Goal: Navigation & Orientation: Go to known website

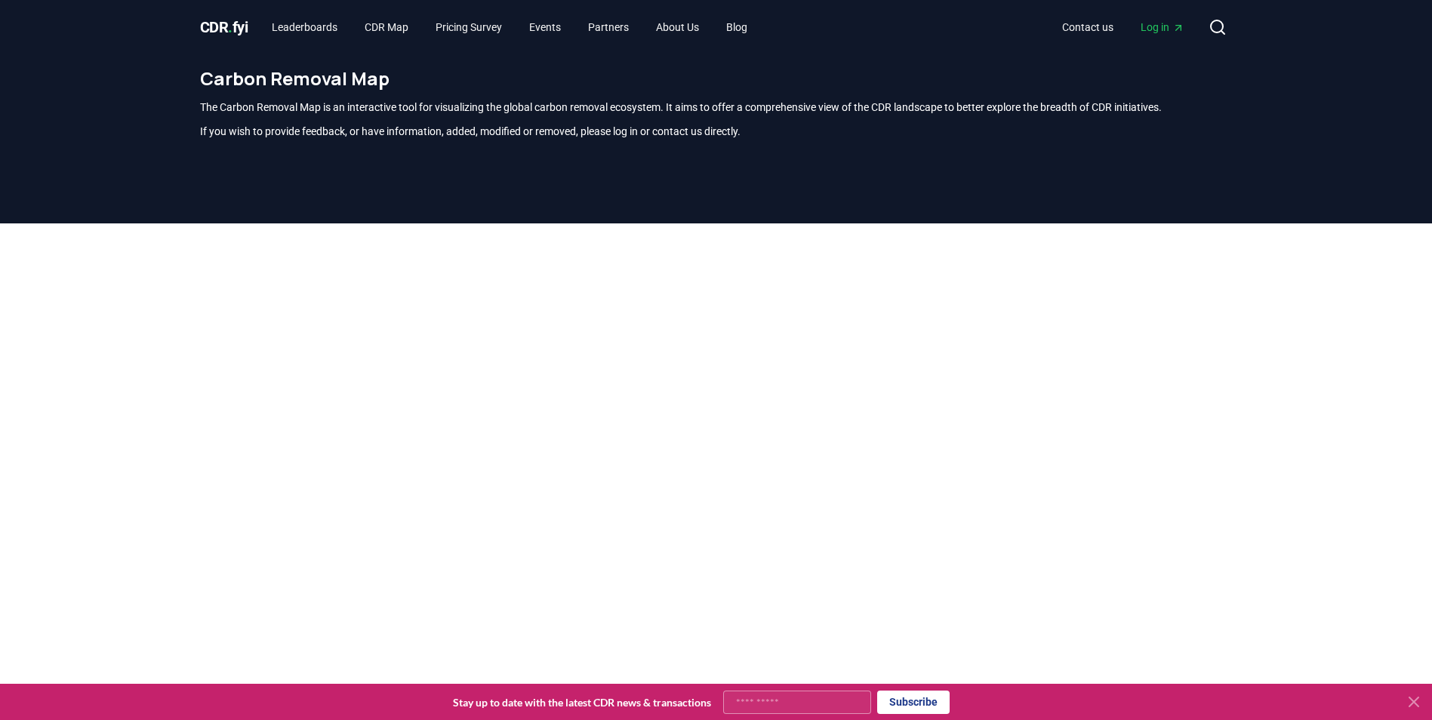
scroll to position [444, 0]
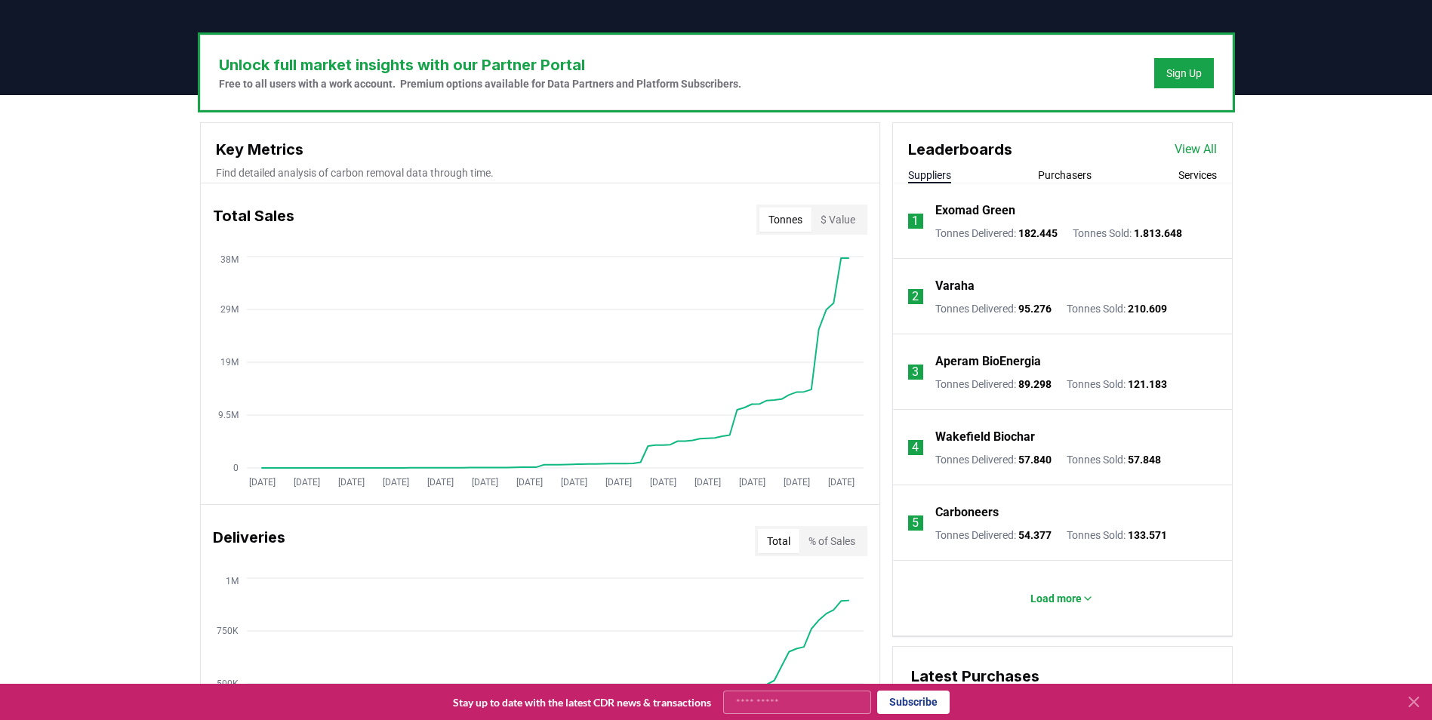
scroll to position [451, 0]
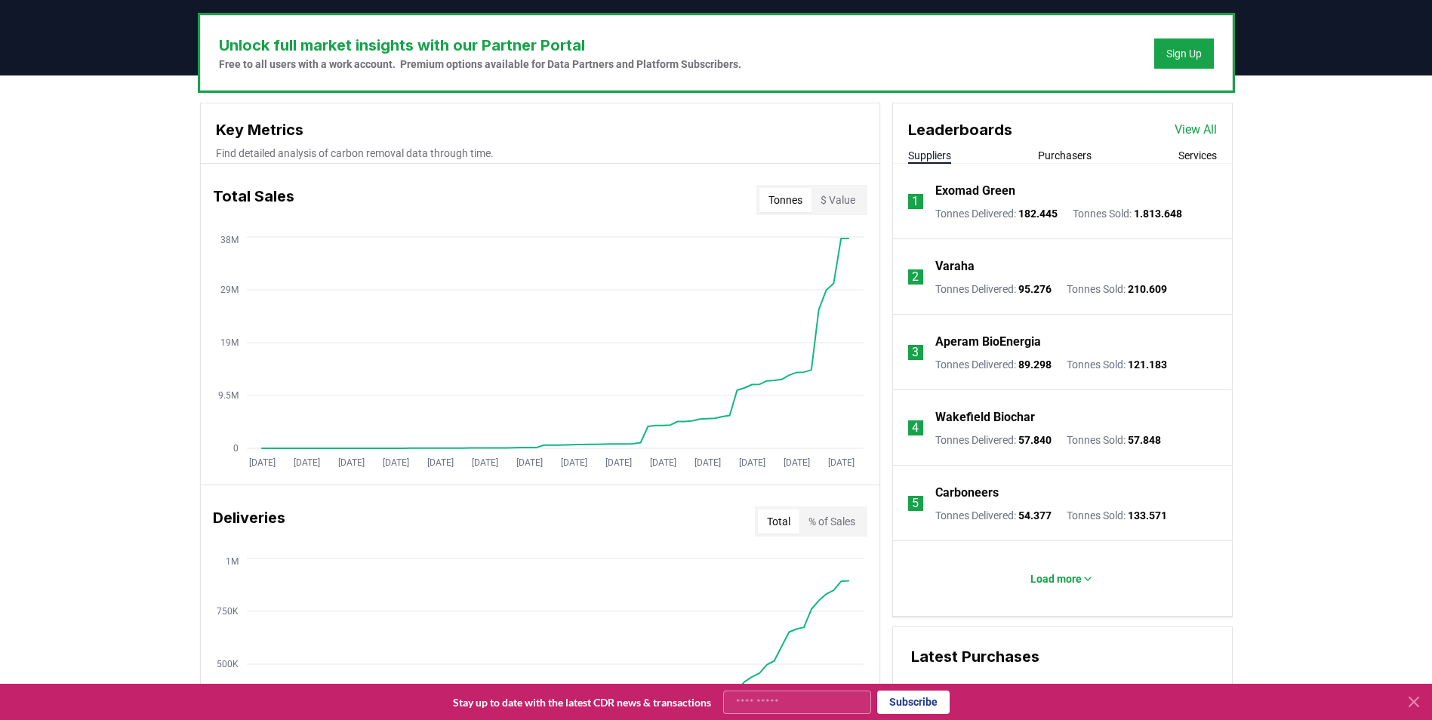
click at [1421, 701] on icon at bounding box center [1414, 702] width 18 height 18
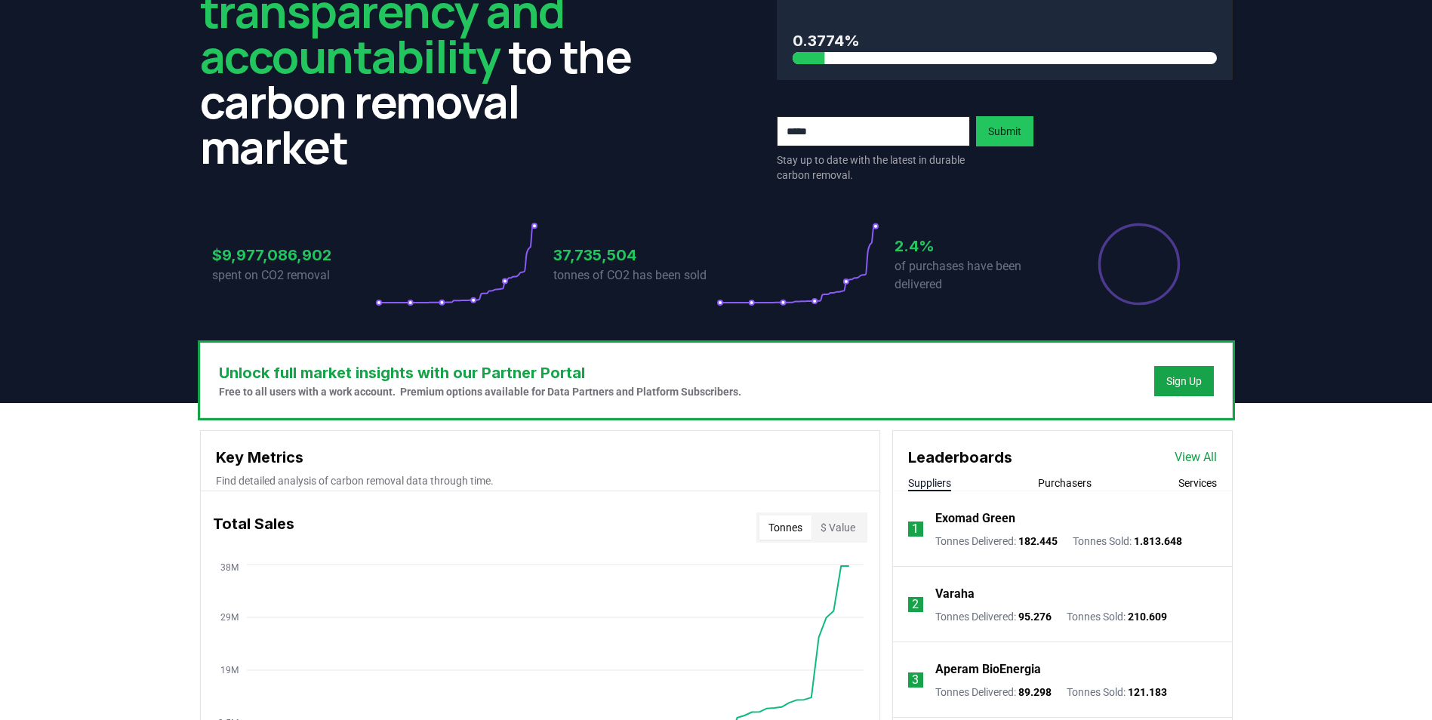
scroll to position [0, 0]
